Goal: Task Accomplishment & Management: Manage account settings

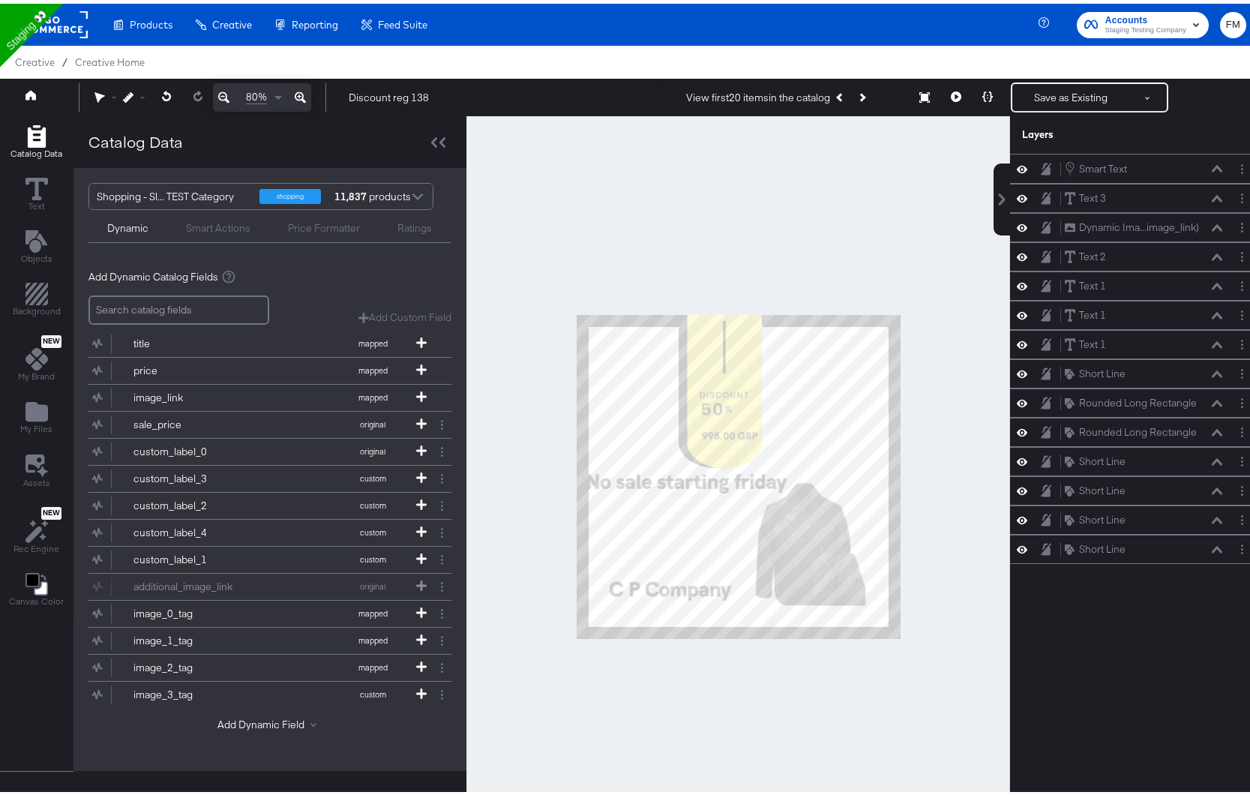
click at [46, 10] on rect at bounding box center [53, 20] width 69 height 27
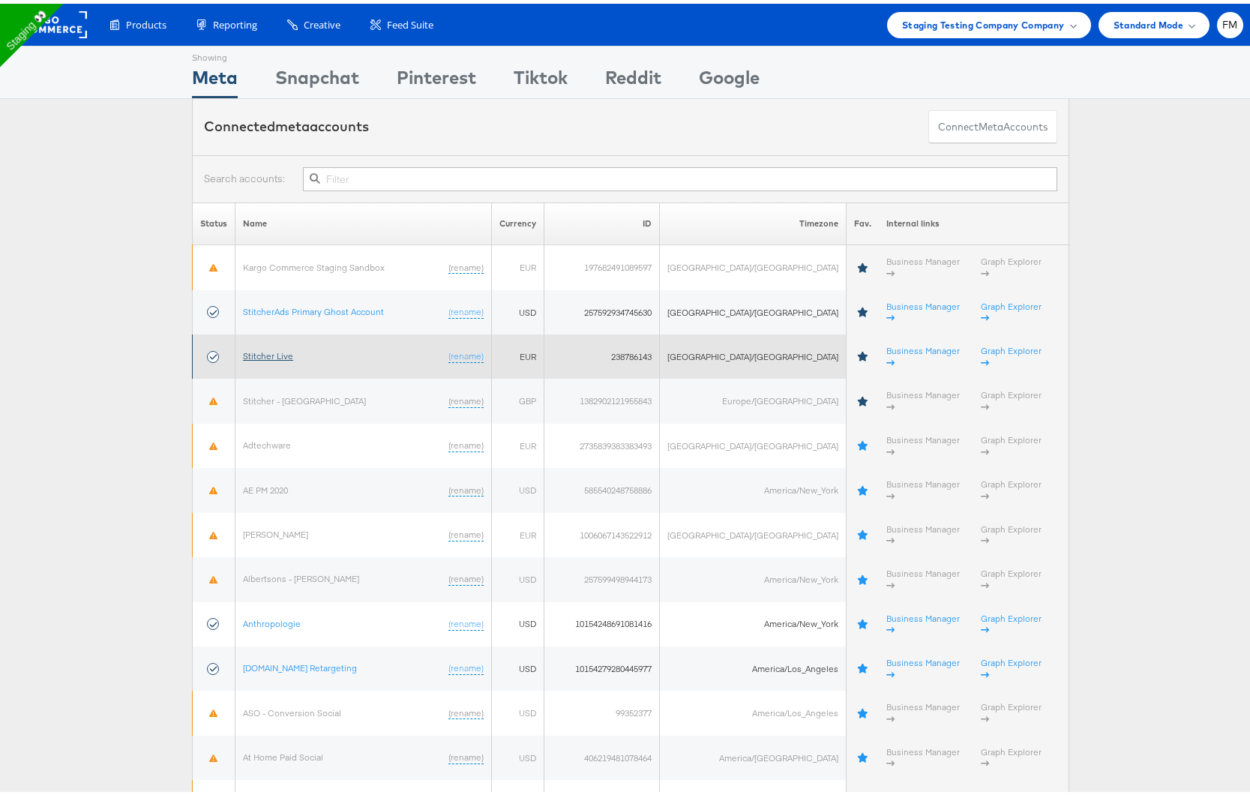
click at [265, 346] on link "Stitcher Live" at bounding box center [268, 351] width 50 height 11
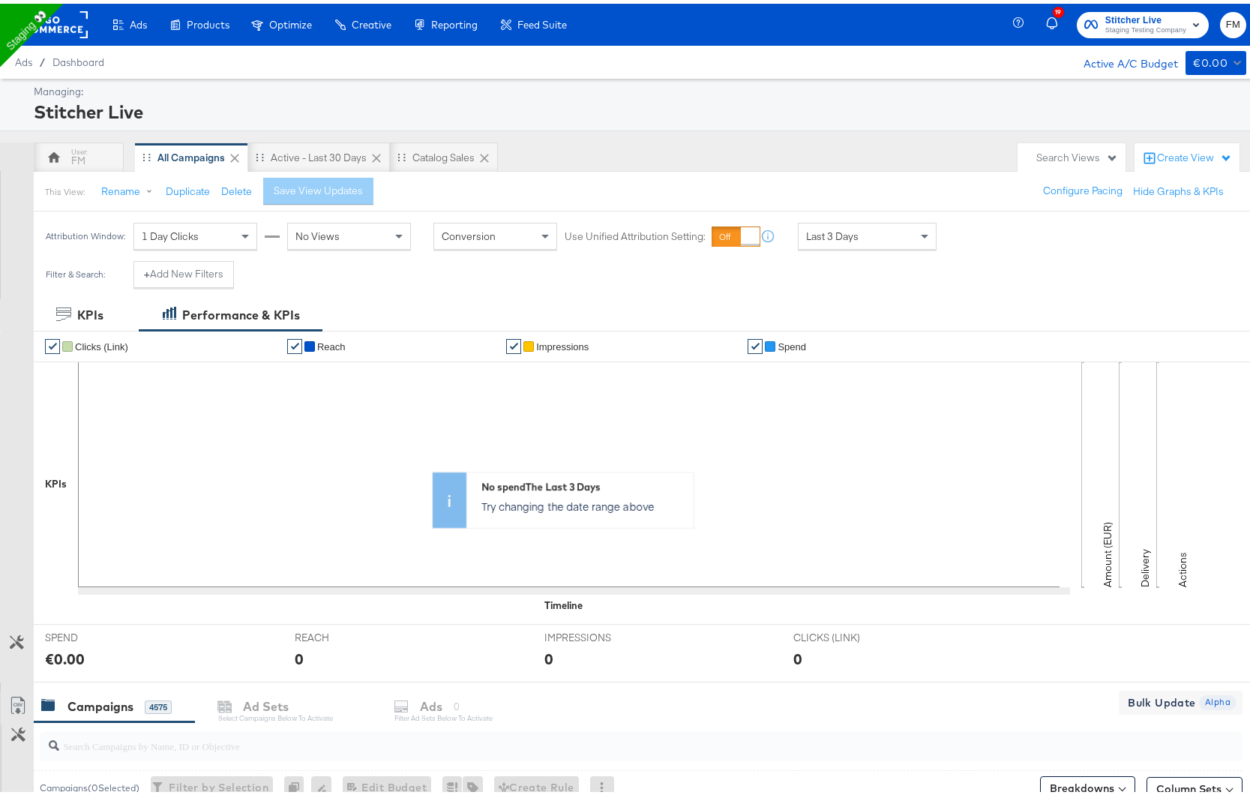
click at [1105, 21] on span "Staging Testing Company" at bounding box center [1145, 27] width 81 height 12
click at [1105, 31] on span "Staging Testing Company" at bounding box center [1145, 27] width 81 height 12
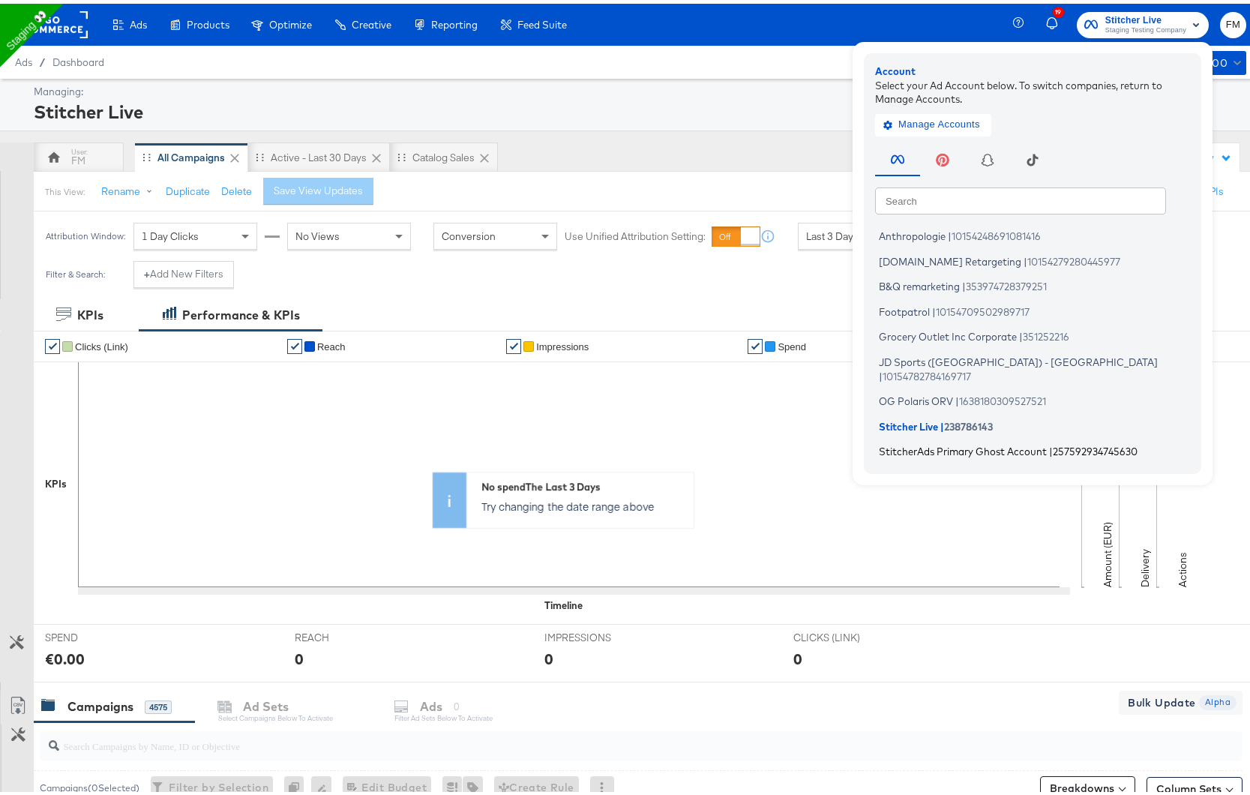
click at [937, 442] on span "StitcherAds Primary Ghost Account" at bounding box center [963, 448] width 168 height 12
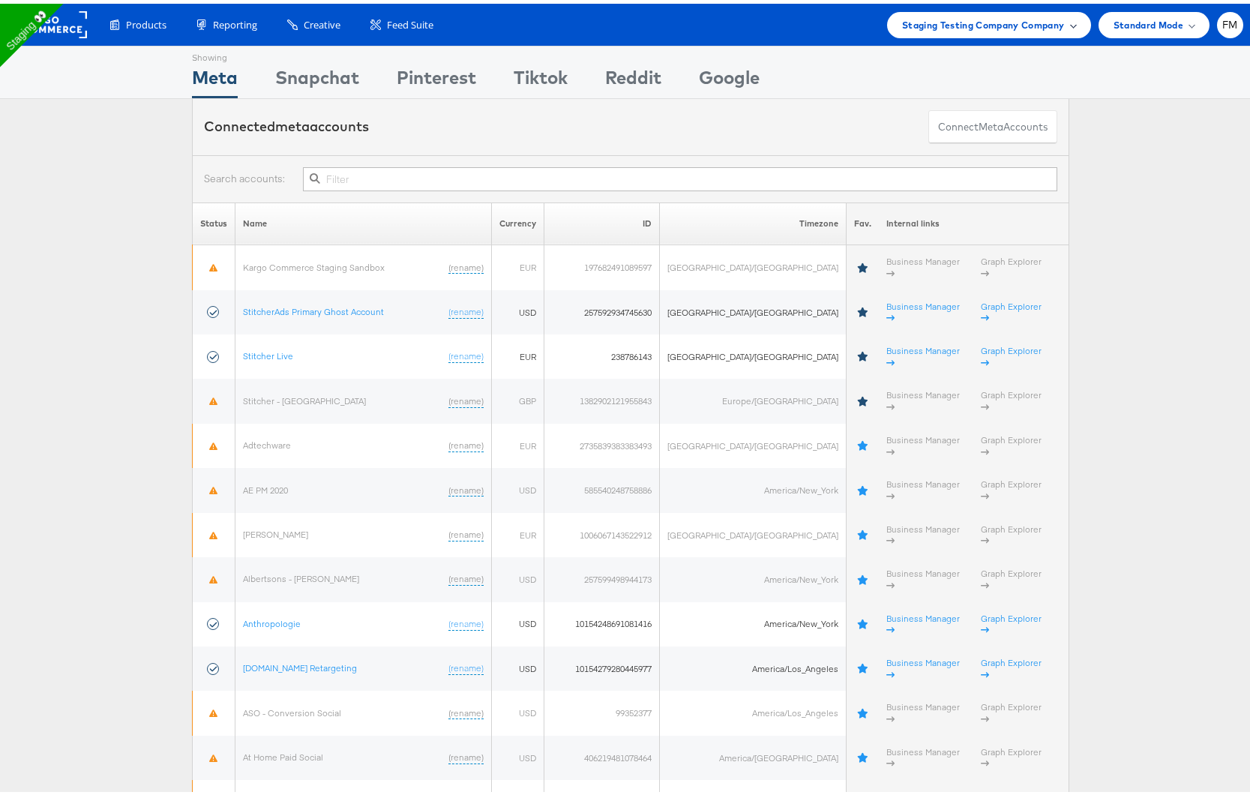
click at [957, 28] on div "Staging Testing Company Company" at bounding box center [989, 21] width 204 height 26
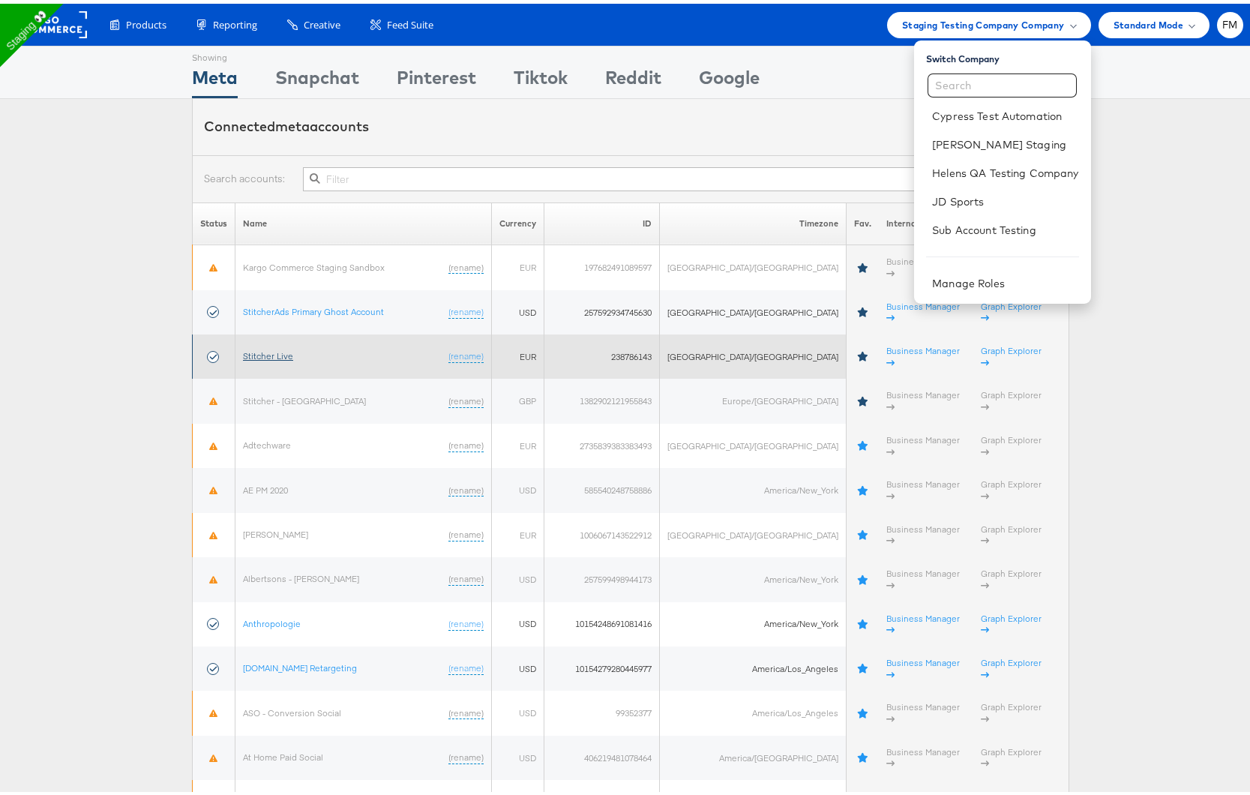
click at [271, 346] on link "Stitcher Live" at bounding box center [268, 351] width 50 height 11
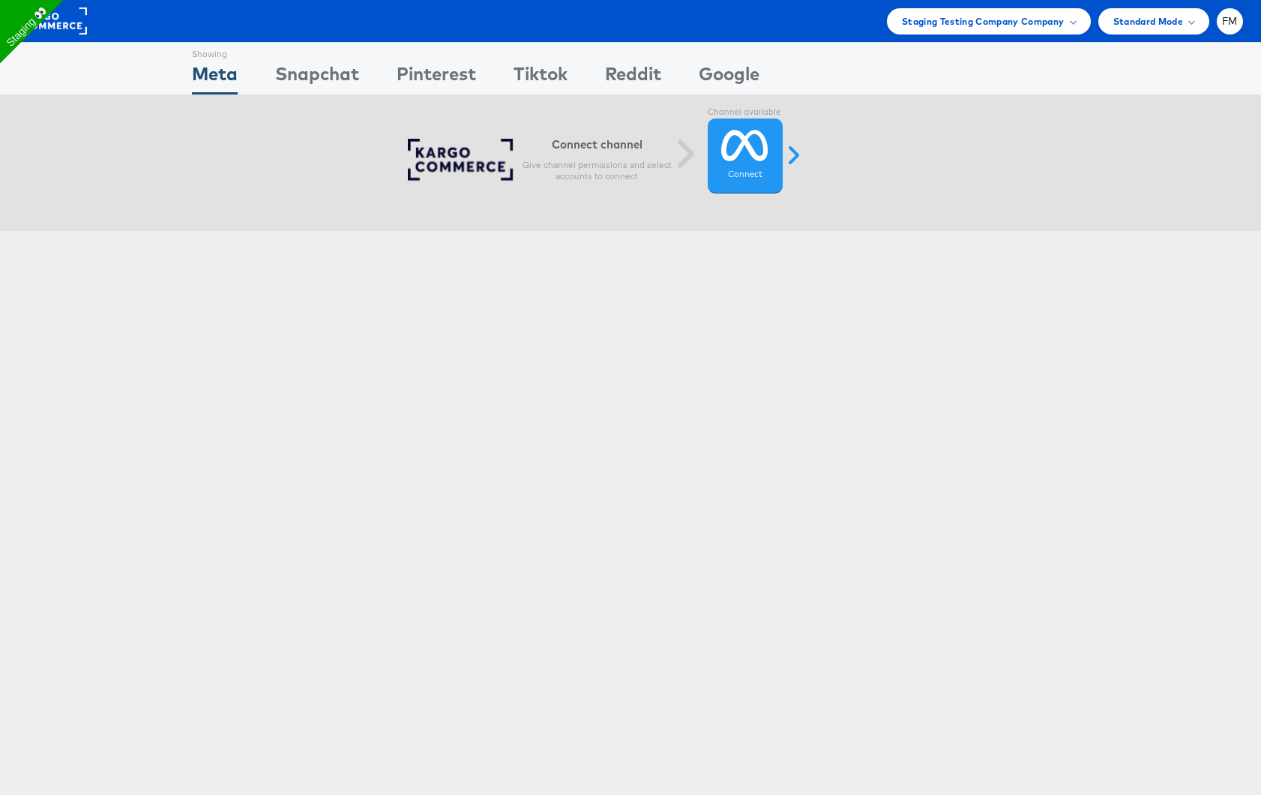
click at [1053, 37] on div "Staging Testing Company Company Switch Company Cypress Test Automation Fran Mas…" at bounding box center [630, 21] width 1261 height 42
click at [1055, 34] on div "Staging Testing Company Company Switch Company Cypress Test Automation Fran Mas…" at bounding box center [630, 21] width 1261 height 42
click at [743, 145] on icon at bounding box center [744, 145] width 47 height 37
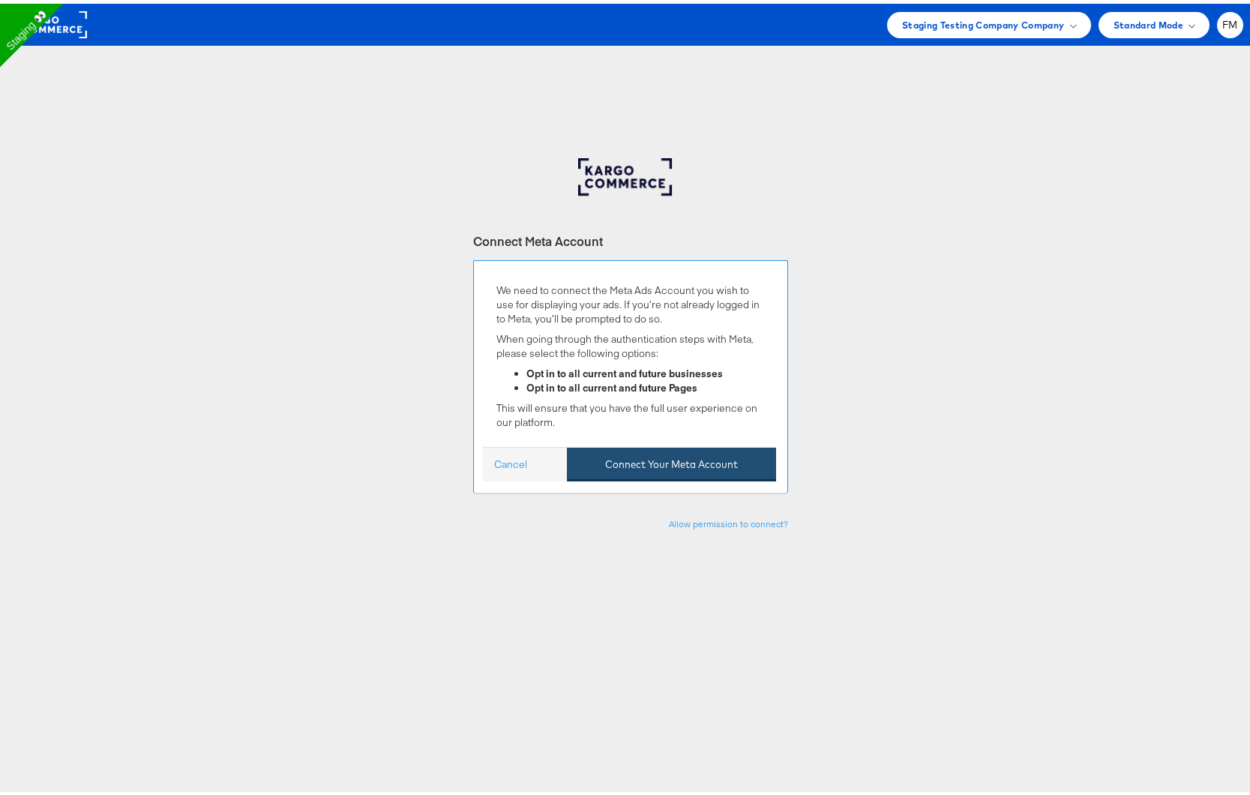
click at [694, 454] on button "Connect Your Meta Account" at bounding box center [671, 461] width 209 height 34
click at [631, 461] on button "Connect Your Meta Account" at bounding box center [671, 461] width 209 height 34
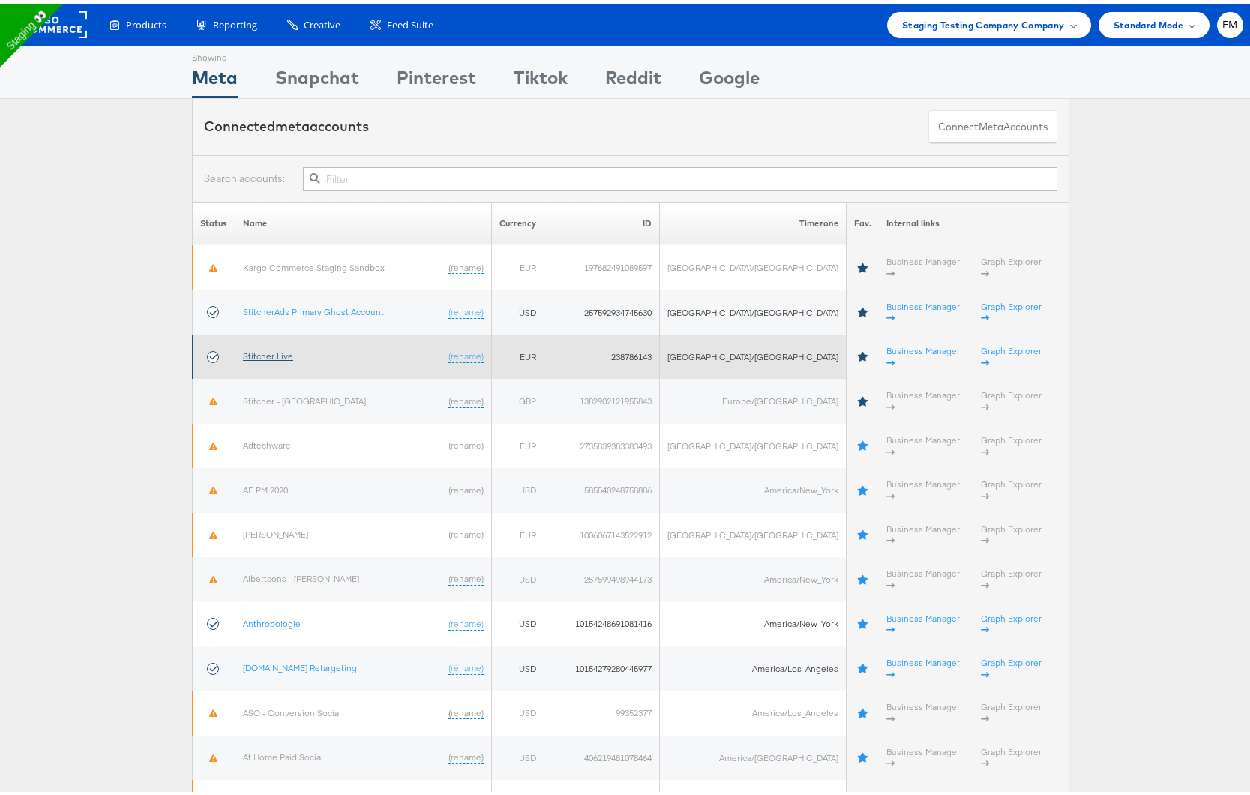
click at [277, 346] on link "Stitcher Live" at bounding box center [268, 351] width 50 height 11
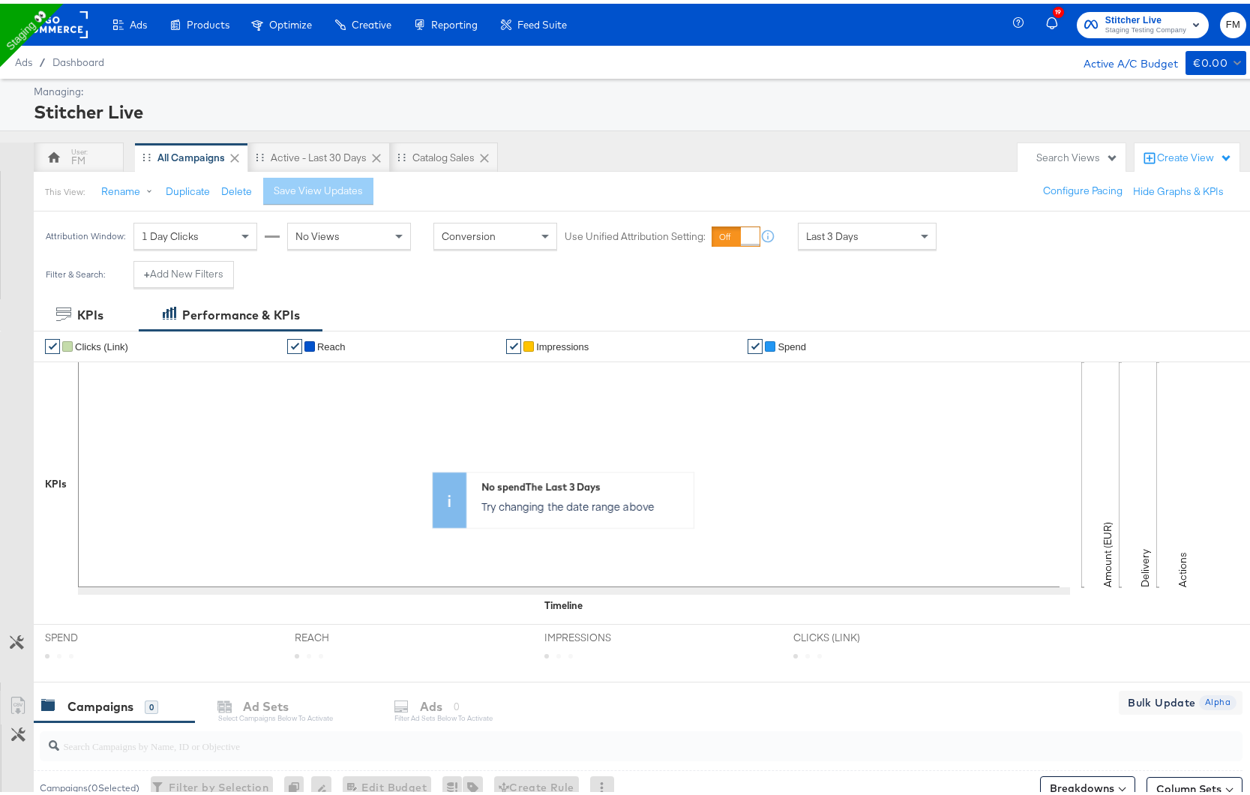
click at [1130, 9] on span "Stitcher Live" at bounding box center [1145, 17] width 81 height 16
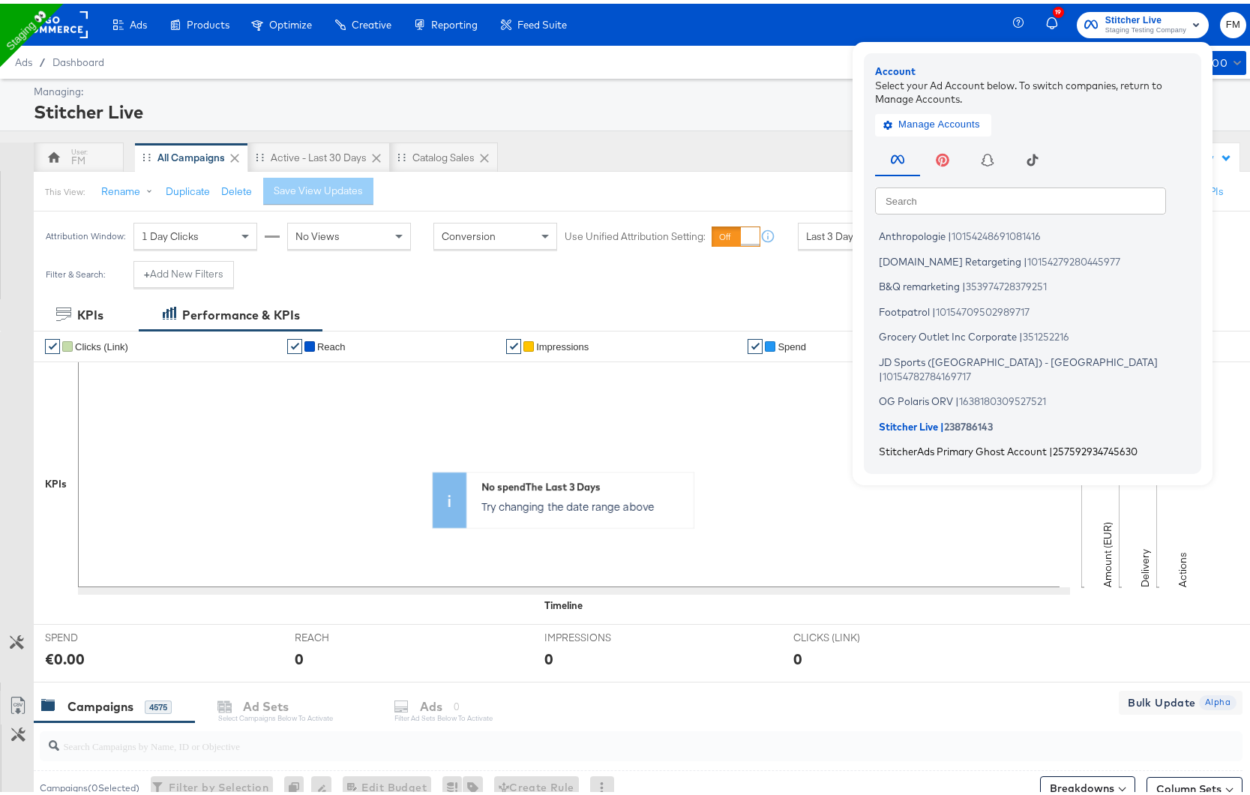
click at [915, 442] on span "StitcherAds Primary Ghost Account" at bounding box center [963, 448] width 168 height 12
